Goal: Information Seeking & Learning: Learn about a topic

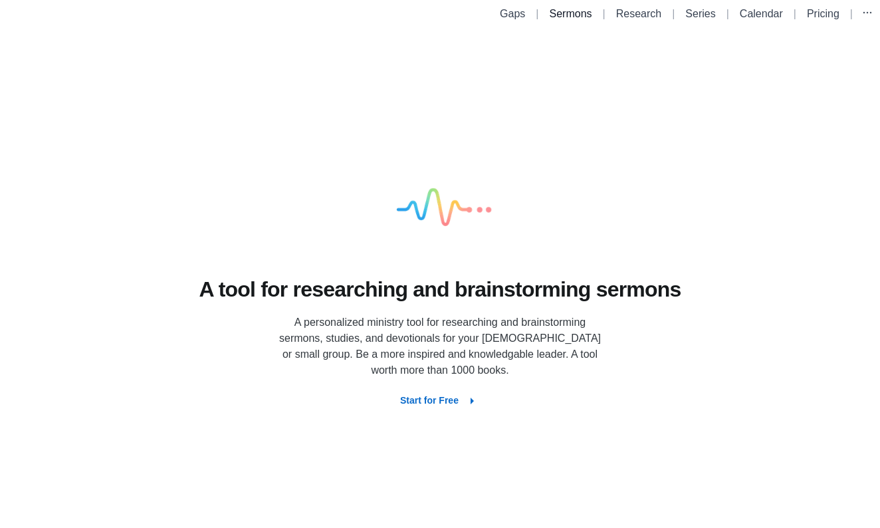
click at [557, 11] on link "Sermons" at bounding box center [571, 13] width 43 height 11
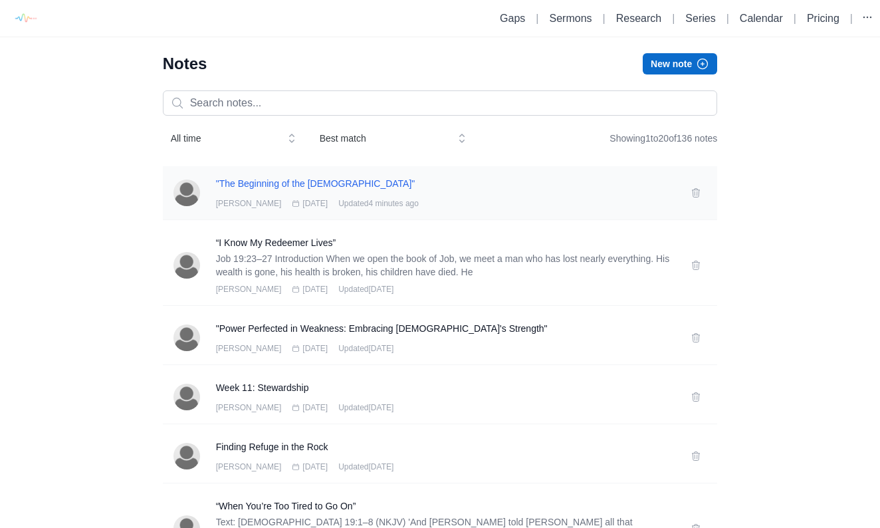
click at [325, 182] on h3 ""The Beginning of the [DEMOGRAPHIC_DATA]"" at bounding box center [446, 183] width 460 height 13
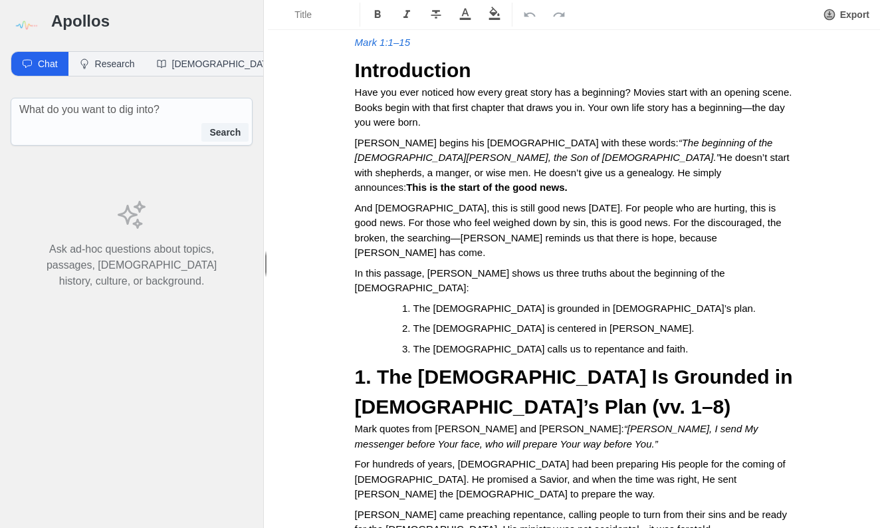
scroll to position [0, 1]
click at [438, 366] on strong "1. The [DEMOGRAPHIC_DATA] Is Grounded in [DEMOGRAPHIC_DATA]’s Plan (vv. 1–8)" at bounding box center [577, 392] width 444 height 52
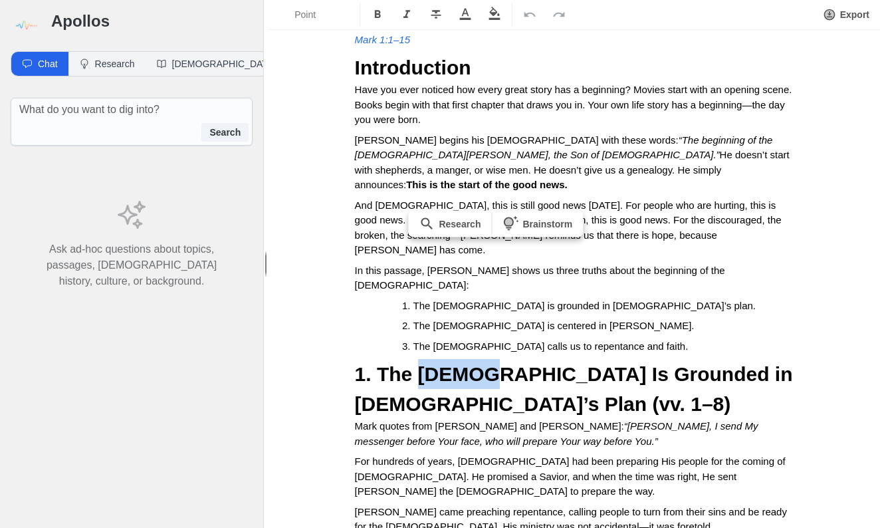
click at [438, 363] on strong "1. The [DEMOGRAPHIC_DATA] Is Grounded in [DEMOGRAPHIC_DATA]’s Plan (vv. 1–8)" at bounding box center [577, 389] width 444 height 52
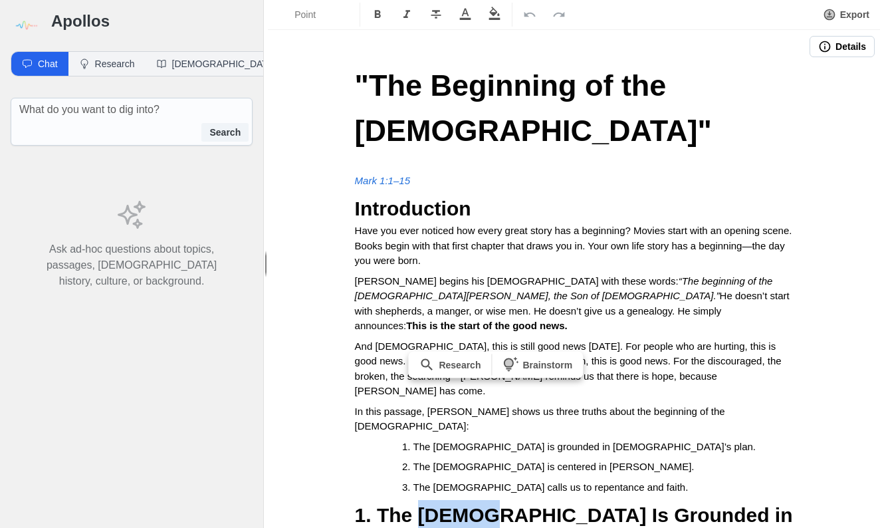
scroll to position [0, 0]
click at [372, 175] on em "Mark 1:1–15" at bounding box center [382, 180] width 55 height 11
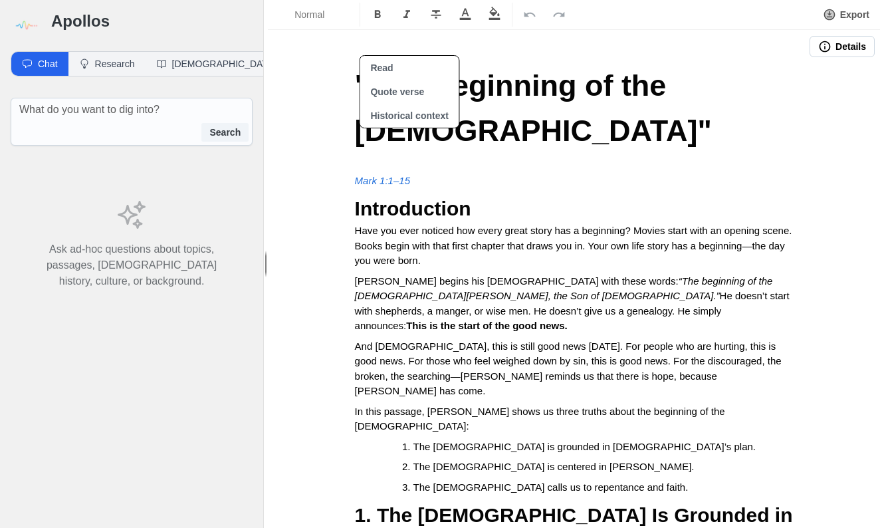
click at [363, 175] on em "Mark 1:1–15" at bounding box center [382, 180] width 55 height 11
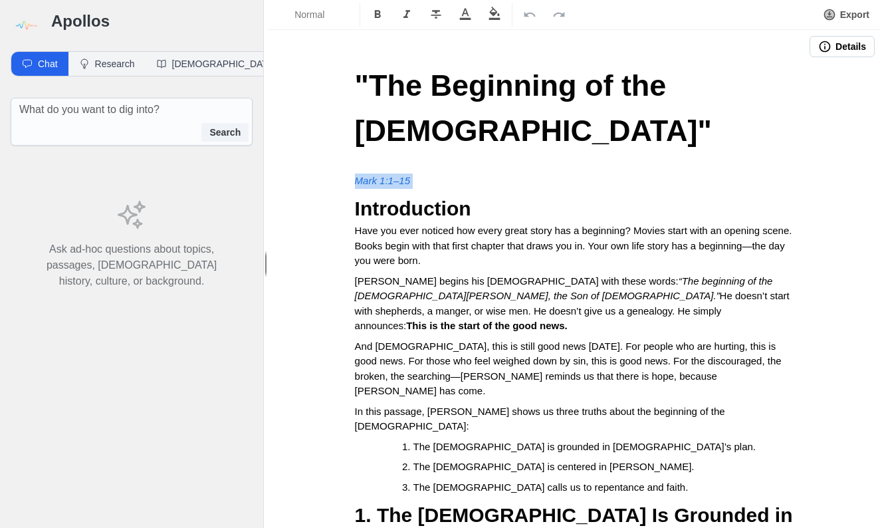
click at [363, 175] on em "Mark 1:1–15" at bounding box center [382, 180] width 55 height 11
click at [415, 174] on p "Mark 1:1–15" at bounding box center [574, 181] width 439 height 15
drag, startPoint x: 410, startPoint y: 135, endPoint x: 358, endPoint y: 134, distance: 51.2
click at [358, 174] on p "Mark 1:1–15" at bounding box center [574, 181] width 439 height 15
copy em "Mark 1:1–15"
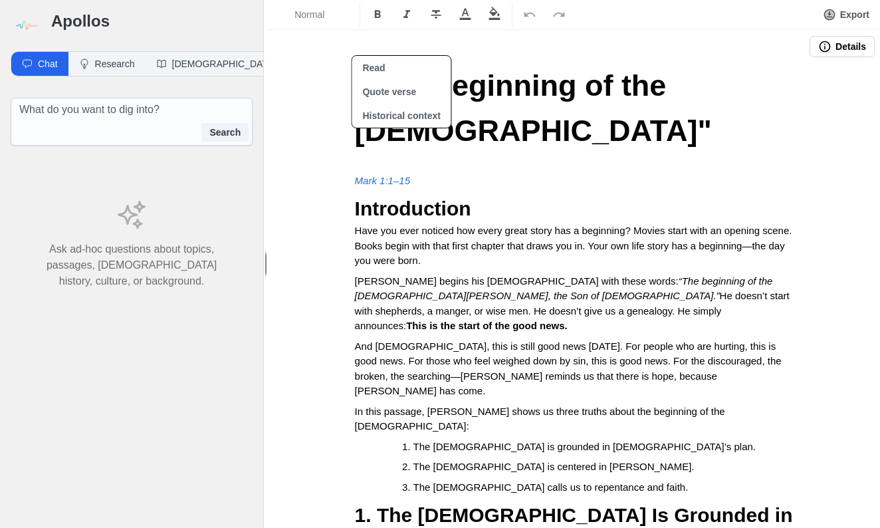
click at [155, 122] on div "x Search" at bounding box center [132, 122] width 242 height 48
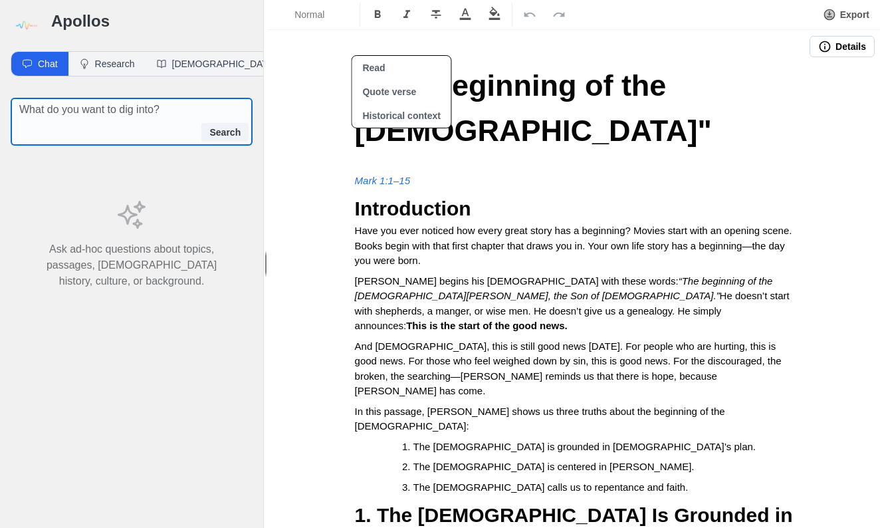
paste textarea "Mark 1:1–15"
type textarea "Mark 1:1–15"
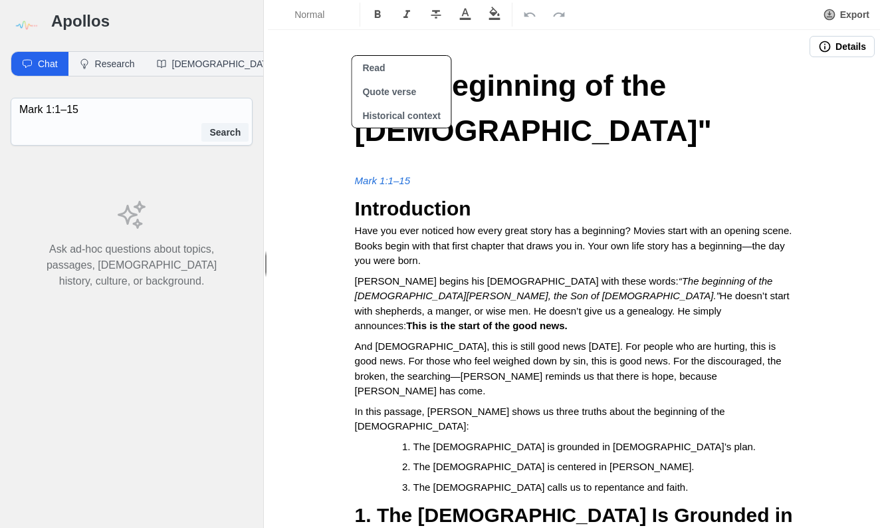
click at [227, 130] on button "Search" at bounding box center [225, 132] width 47 height 19
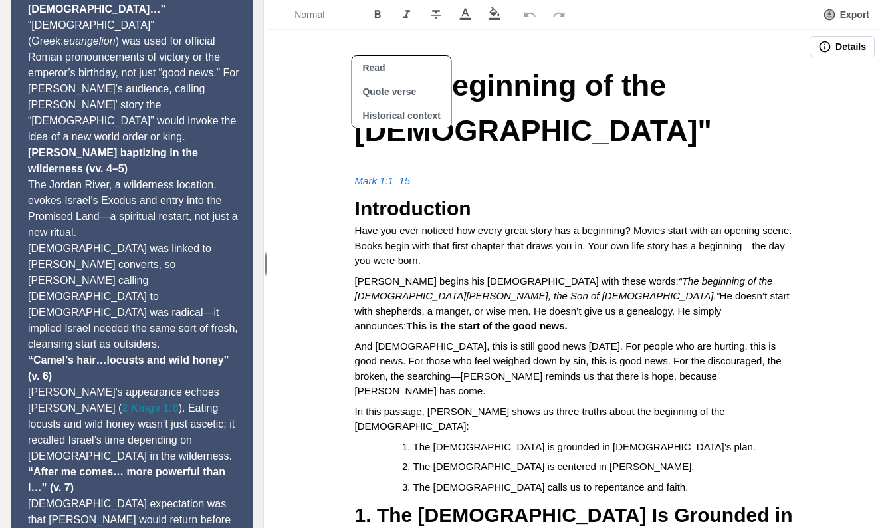
scroll to position [220, 0]
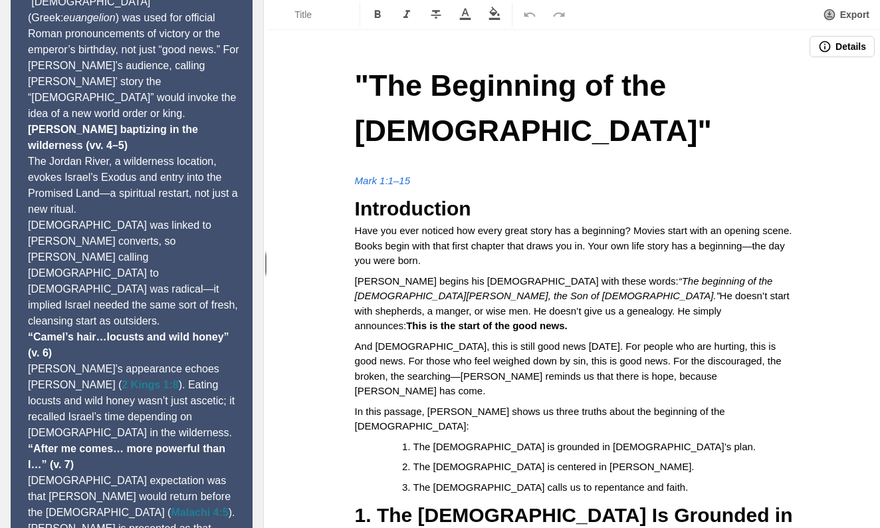
click at [593, 86] on span ""The Beginning of the [DEMOGRAPHIC_DATA]"" at bounding box center [533, 107] width 357 height 79
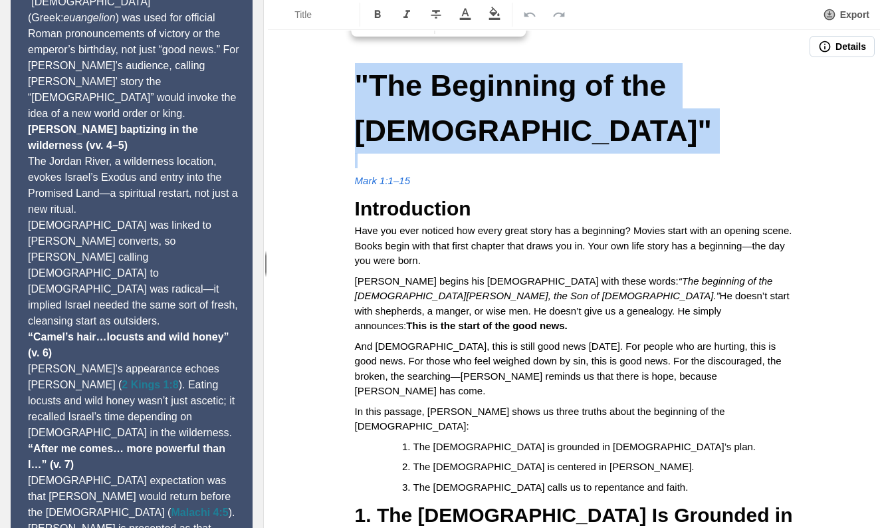
click at [593, 86] on span ""The Beginning of the [DEMOGRAPHIC_DATA]"" at bounding box center [533, 107] width 357 height 79
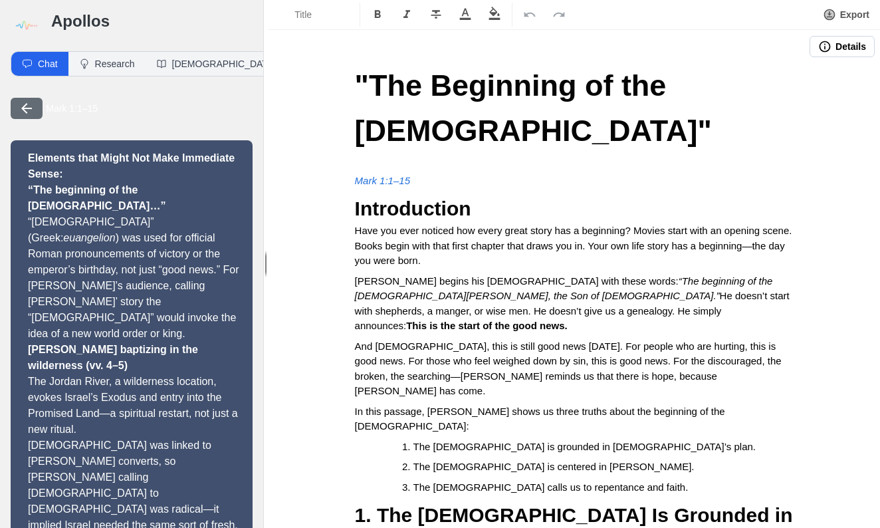
scroll to position [0, 0]
click at [108, 68] on button "Research" at bounding box center [106, 64] width 77 height 24
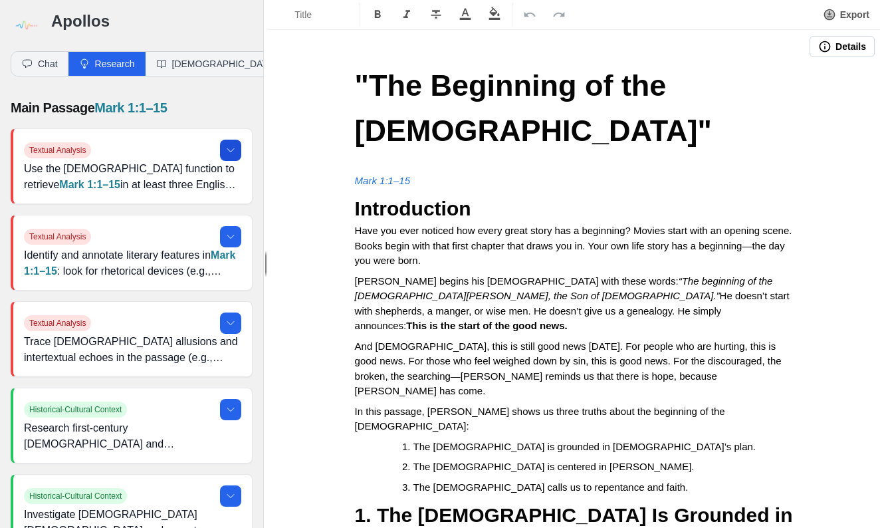
click at [229, 144] on button at bounding box center [230, 150] width 21 height 21
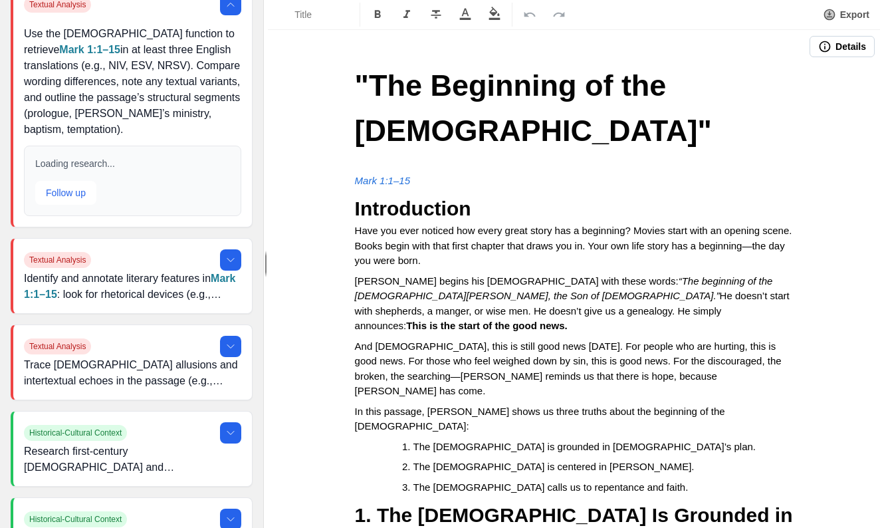
scroll to position [147, 0]
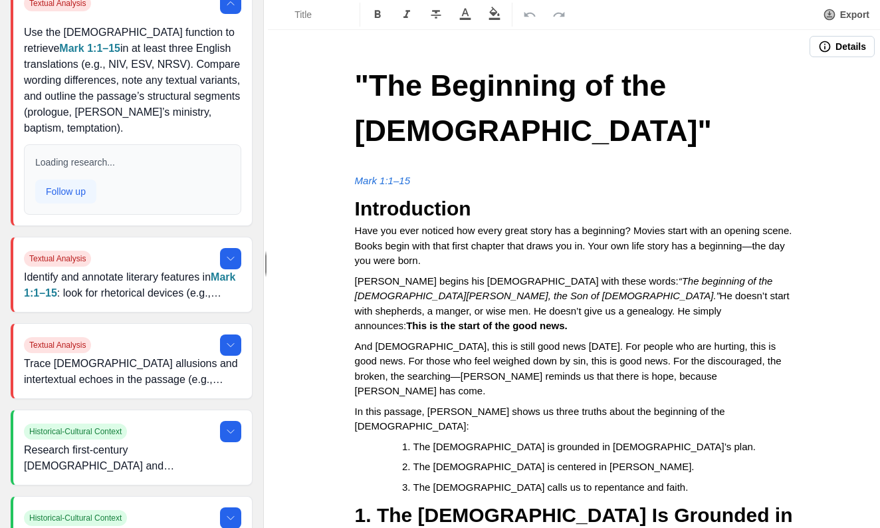
click at [61, 198] on button "Follow up" at bounding box center [65, 192] width 61 height 24
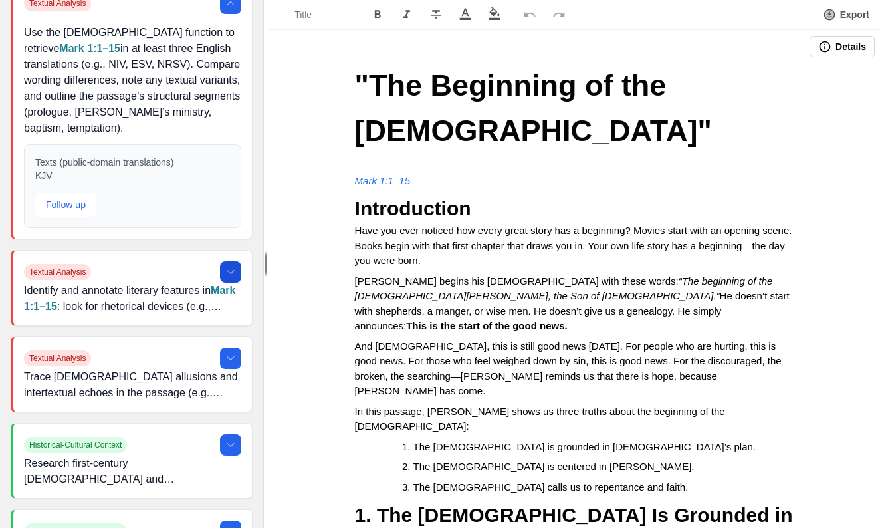
click at [228, 261] on div "Textual Analysis Identify and annotate literary features in Mark 1:1–15 : look …" at bounding box center [132, 288] width 239 height 74
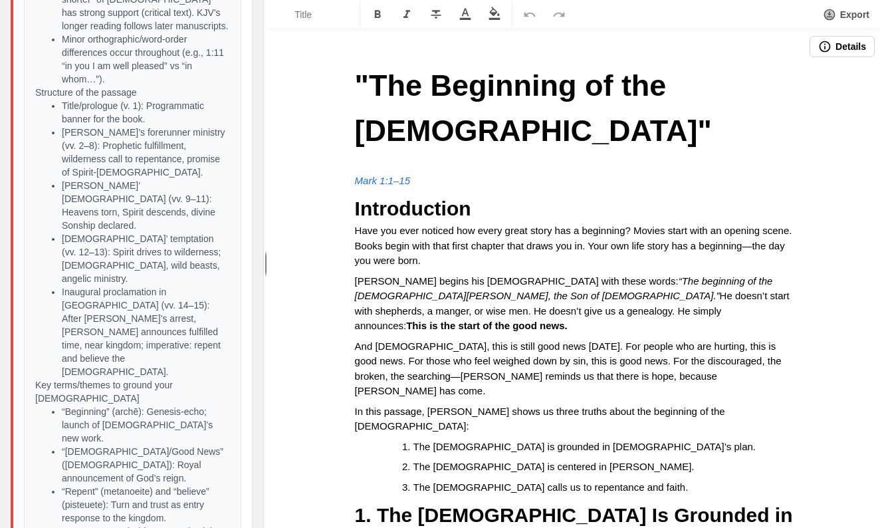
scroll to position [0, 0]
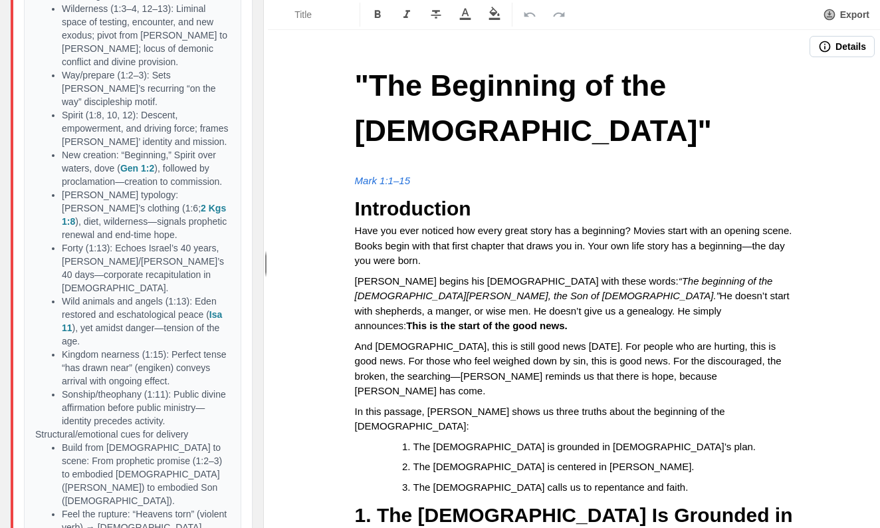
scroll to position [4947, 0]
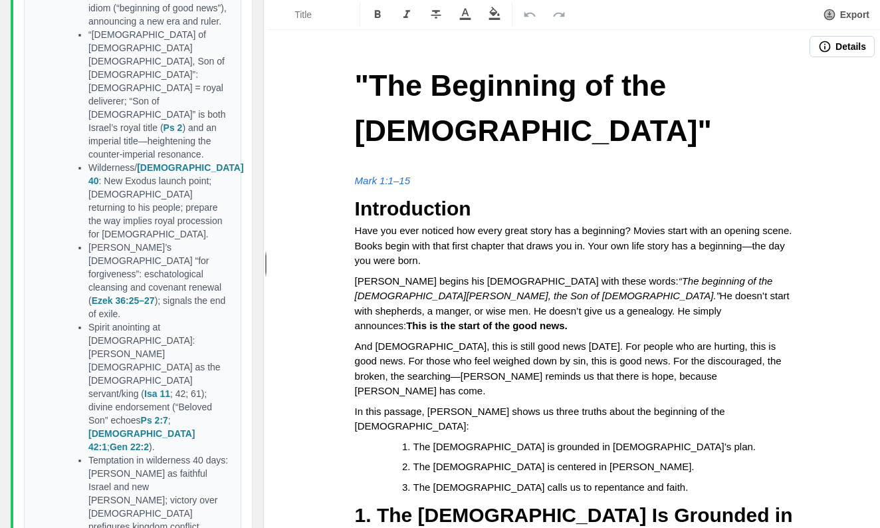
scroll to position [7413, 0]
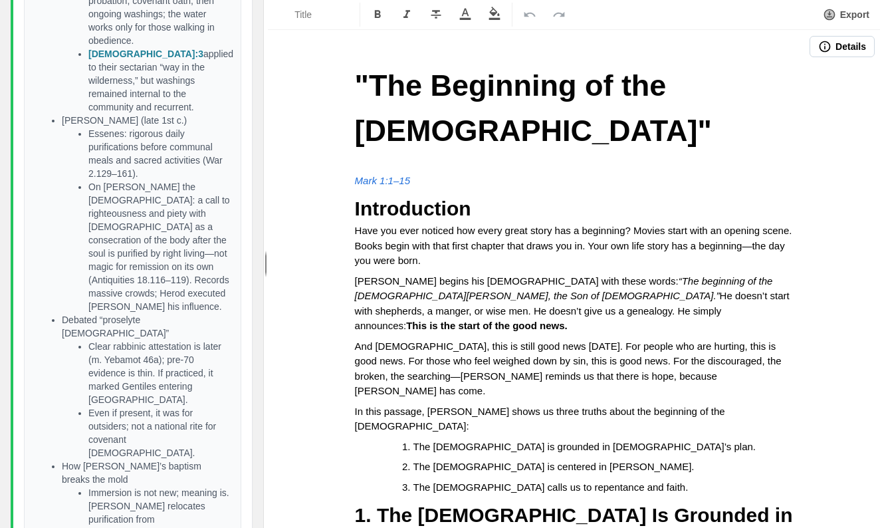
scroll to position [9649, 0]
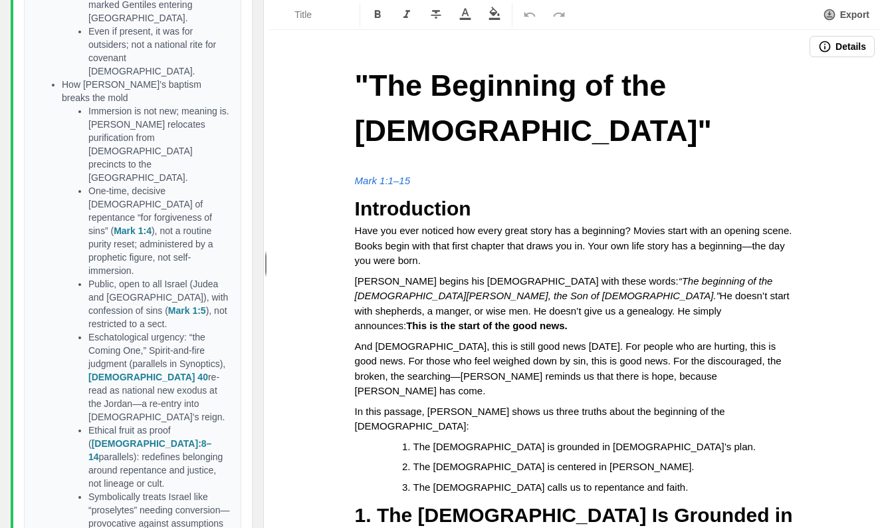
scroll to position [0, 2]
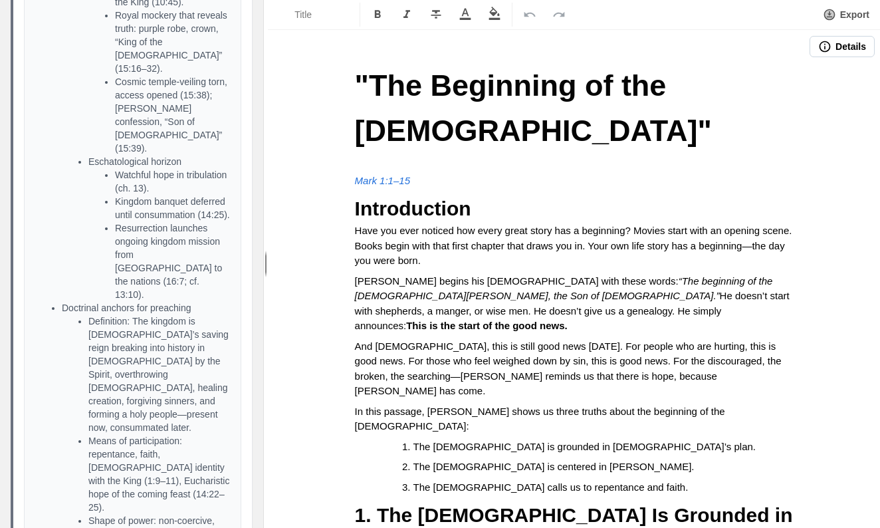
scroll to position [12864, 0]
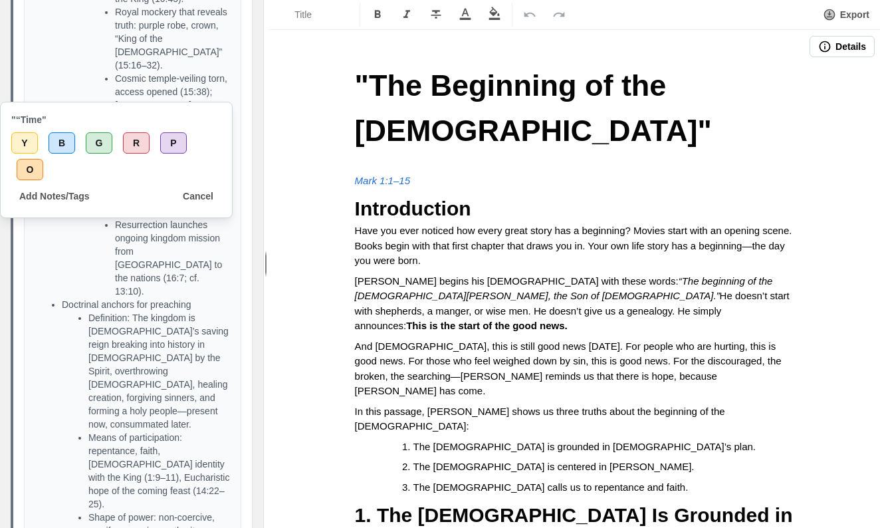
click at [194, 198] on button "Cancel" at bounding box center [198, 196] width 47 height 21
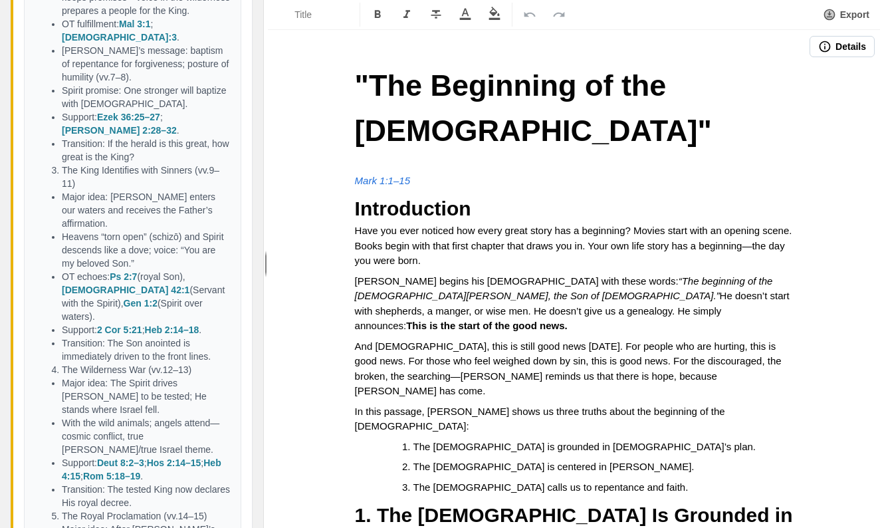
scroll to position [0, 2]
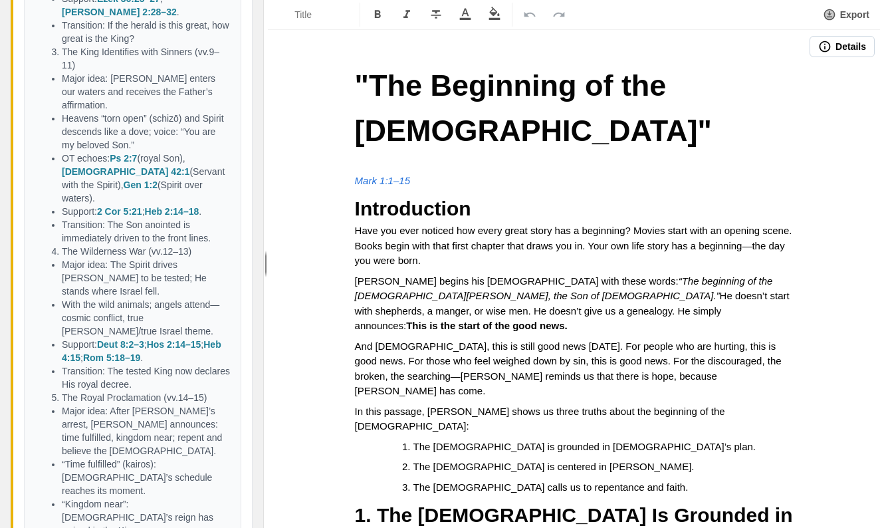
scroll to position [14477, 0]
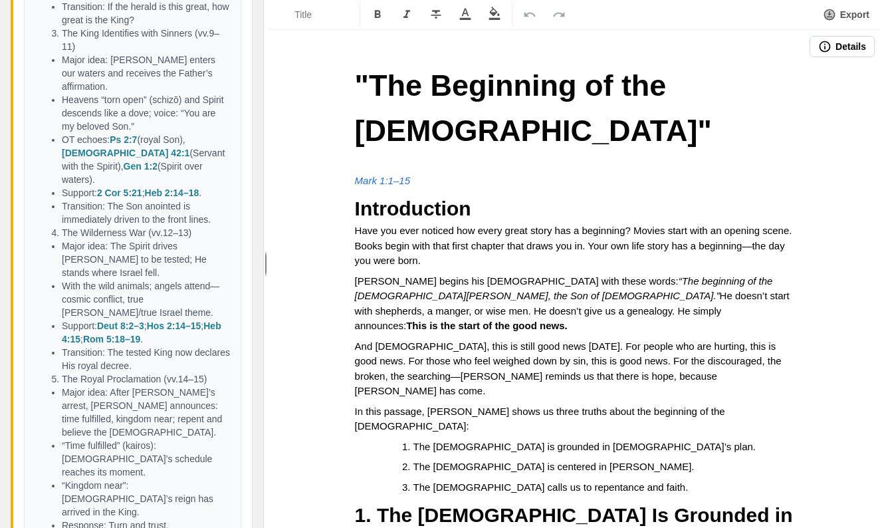
scroll to position [1, 1]
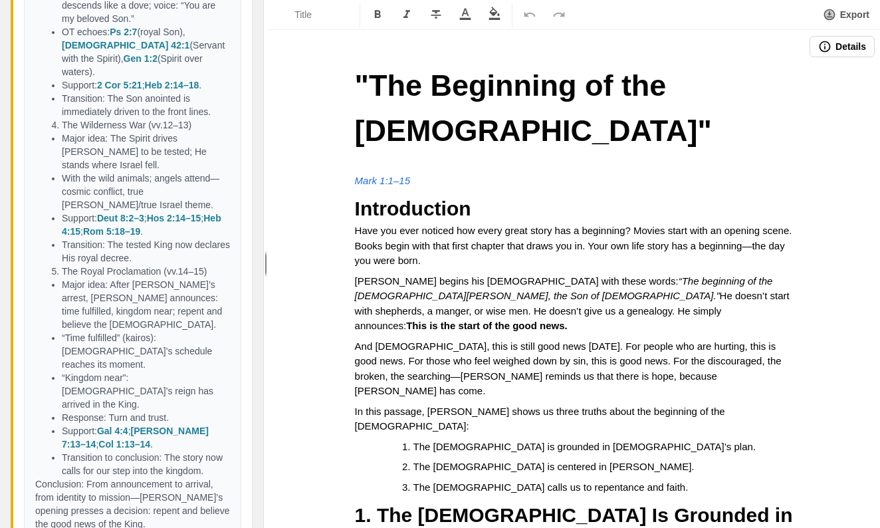
scroll to position [14608, 0]
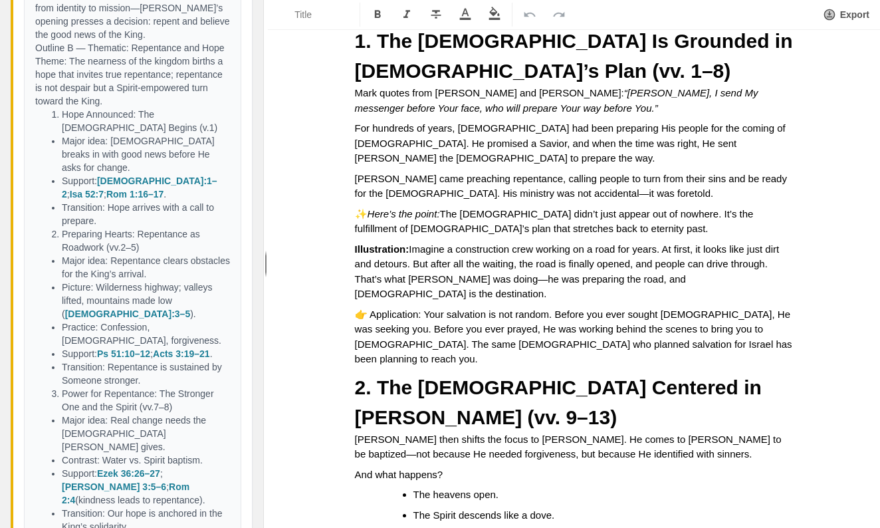
scroll to position [480, 0]
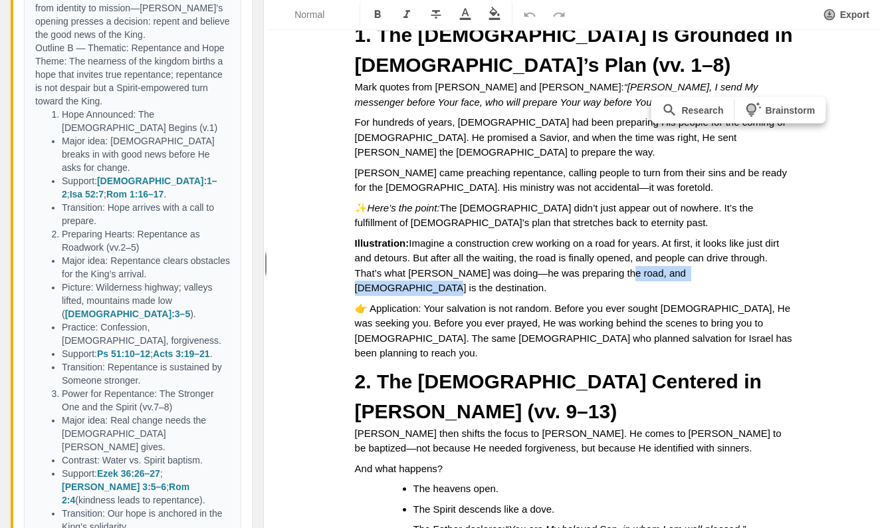
drag, startPoint x: 657, startPoint y: 162, endPoint x: 787, endPoint y: 162, distance: 129.7
click at [787, 236] on p "Illustration: Imagine a construction crew working on a road for years. At first…" at bounding box center [574, 266] width 439 height 60
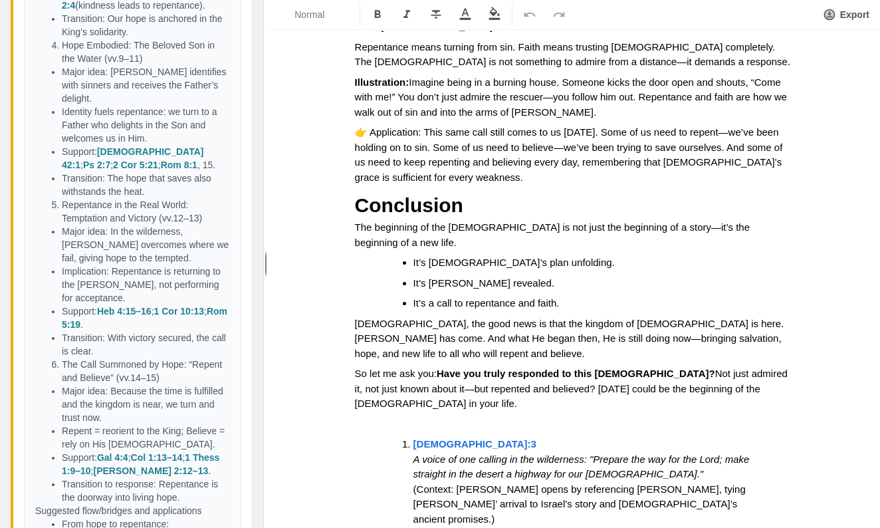
scroll to position [0, 0]
